Goal: Information Seeking & Learning: Check status

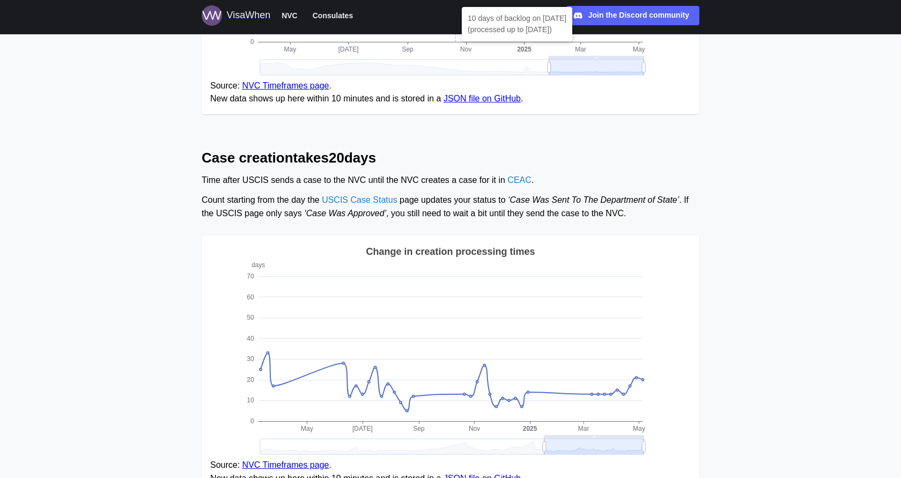
scroll to position [354, 0]
click at [306, 83] on link "NVC Timeframes page" at bounding box center [285, 84] width 87 height 9
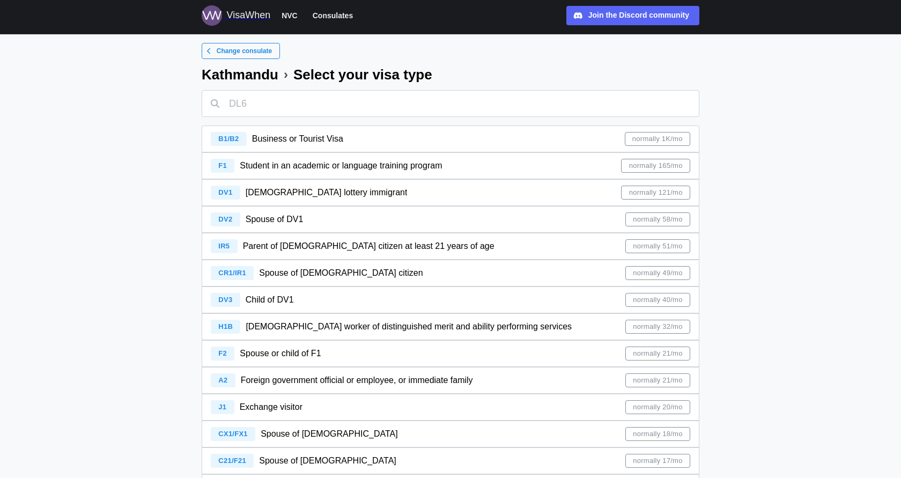
click at [392, 280] on div "CR1/IR1 Spouse of [DEMOGRAPHIC_DATA] citizen normally 49/mo" at bounding box center [451, 273] width 480 height 26
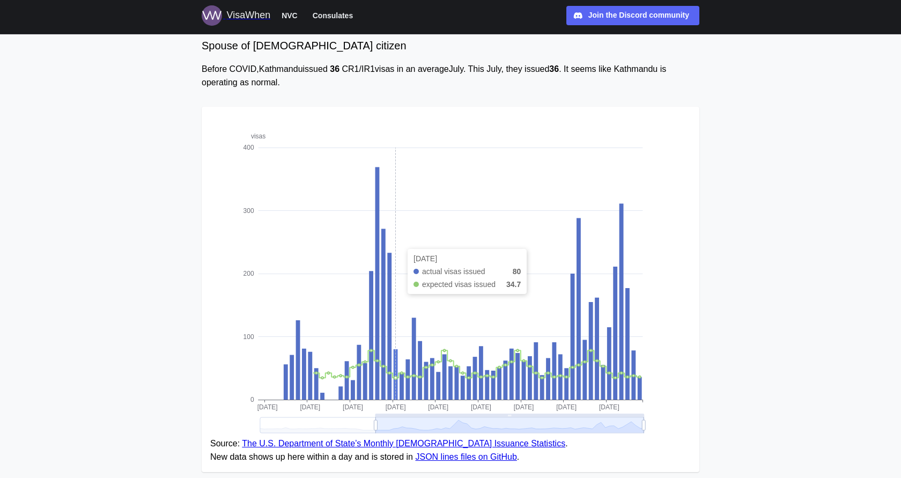
scroll to position [66, 0]
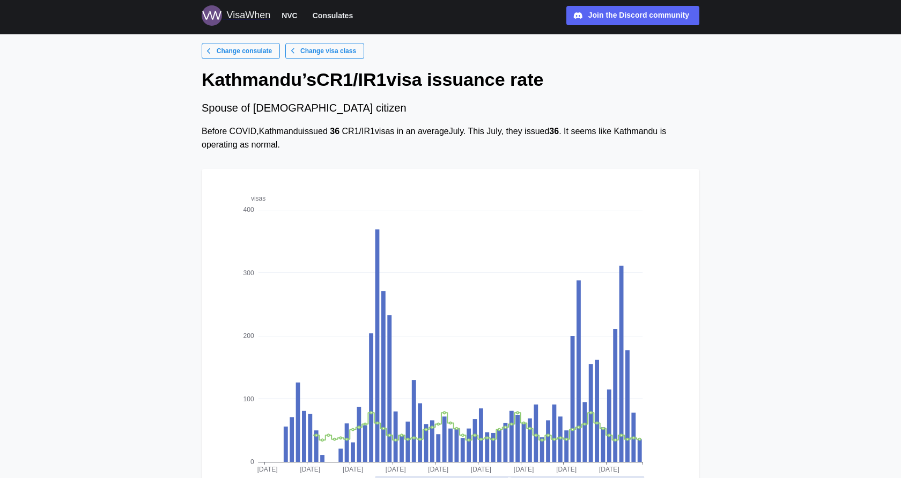
click at [335, 52] on span "Change visa class" at bounding box center [328, 50] width 56 height 15
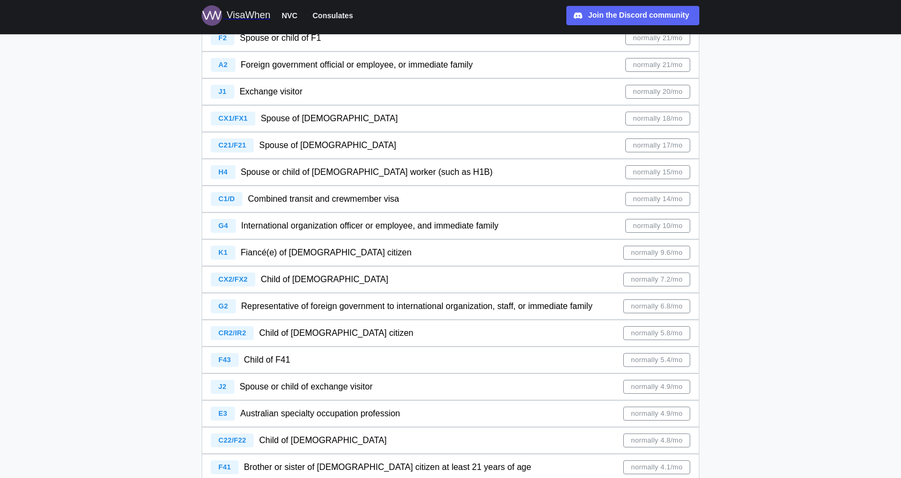
scroll to position [321, 0]
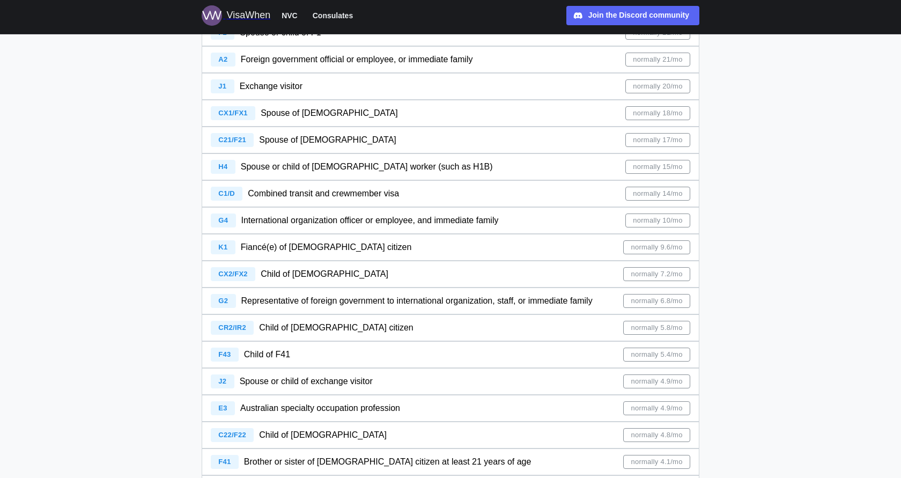
click at [325, 326] on span "Child of U.S. citizen" at bounding box center [336, 327] width 154 height 9
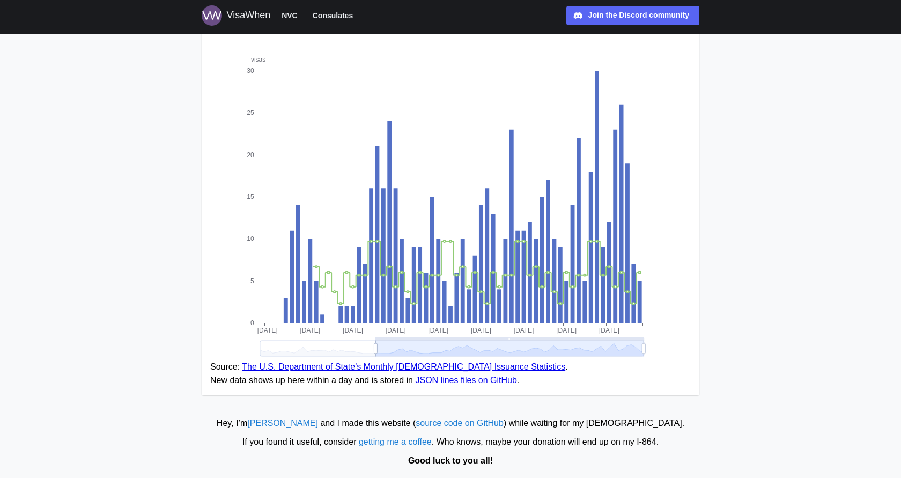
scroll to position [138, 0]
drag, startPoint x: 643, startPoint y: 346, endPoint x: 719, endPoint y: 341, distance: 75.8
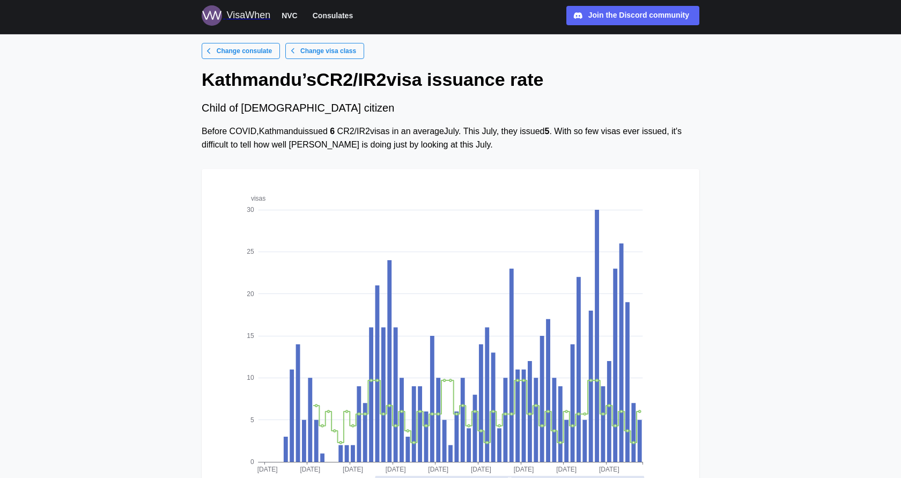
scroll to position [0, 0]
